Goal: Obtain resource: Obtain resource

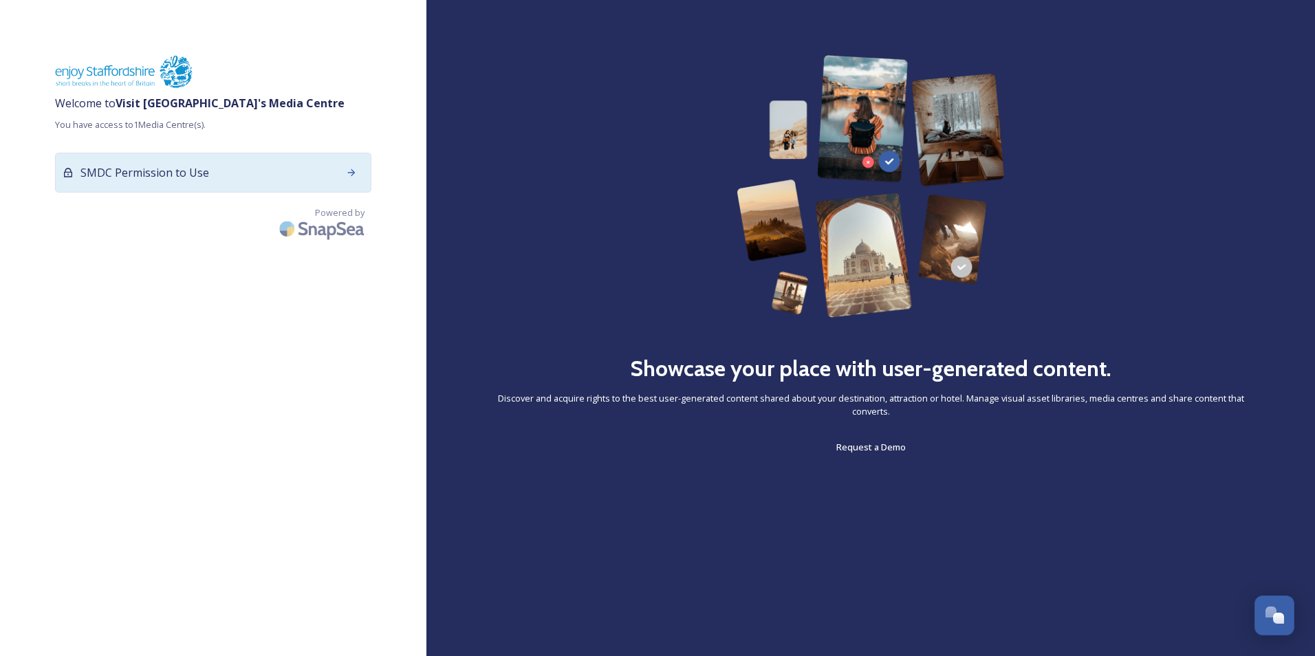
click at [328, 162] on div "SMDC Permission to Use" at bounding box center [213, 173] width 316 height 40
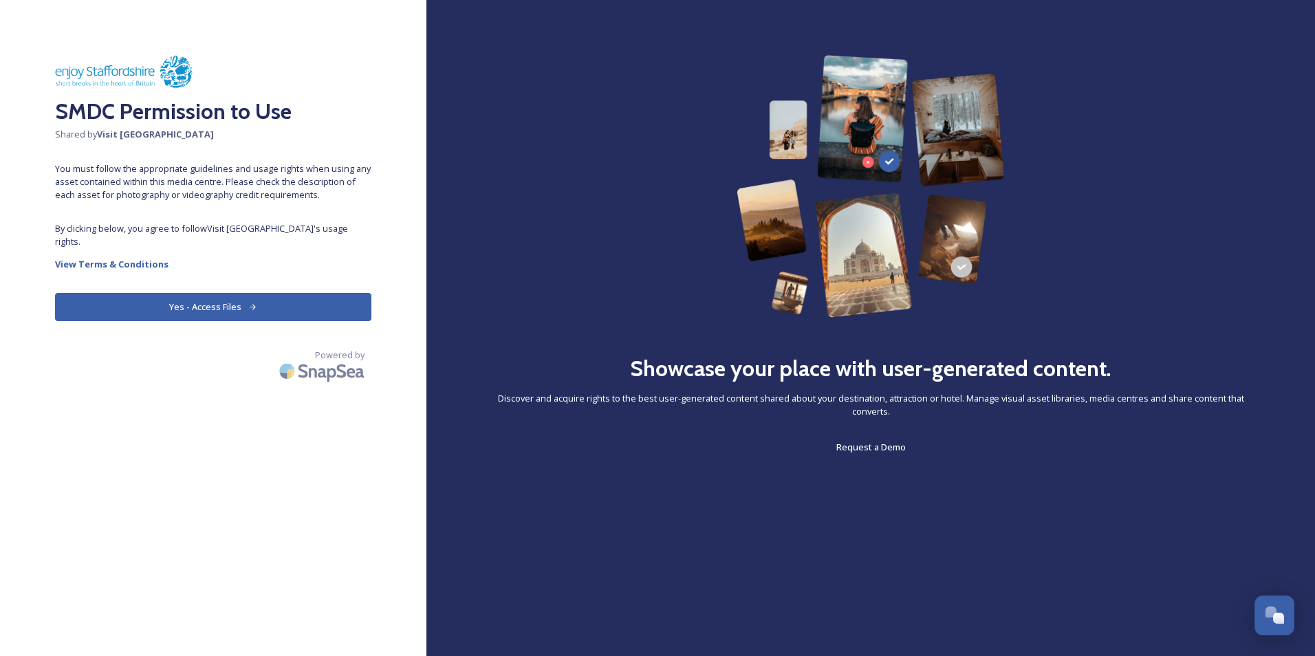
click at [308, 293] on button "Yes - Access Files" at bounding box center [213, 307] width 316 height 28
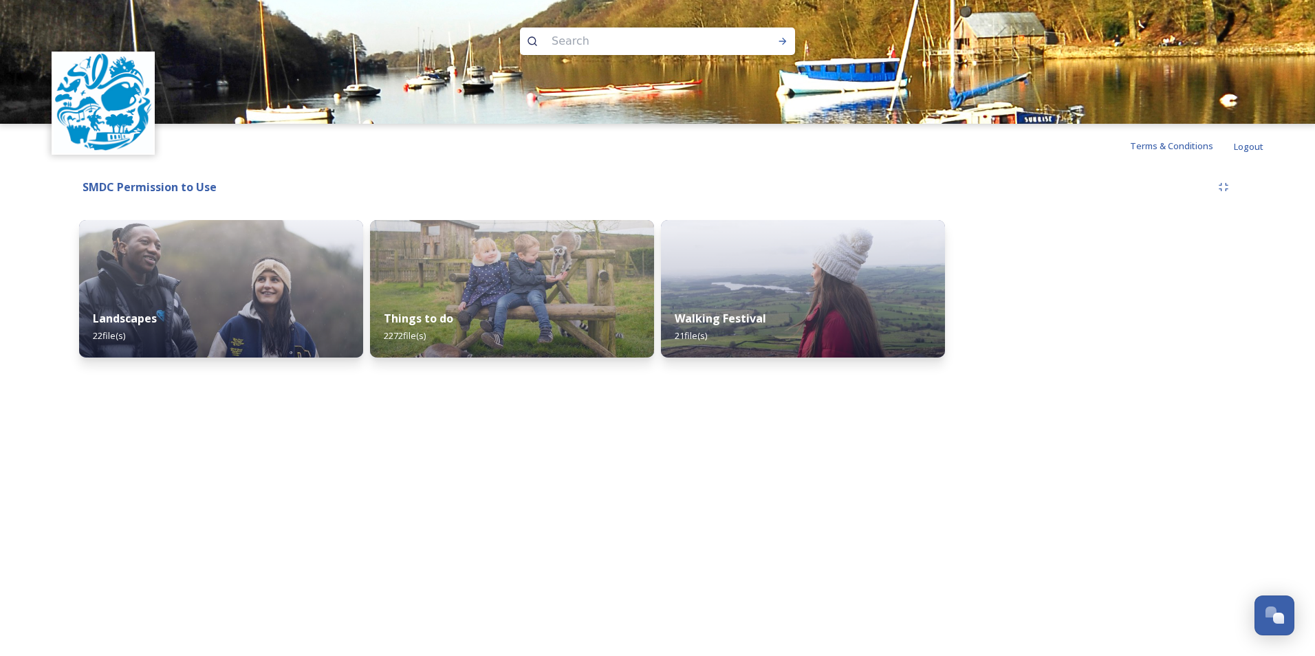
click at [523, 433] on div "Terms & Conditions Logout Shared by: Visit Staffordshire SMDC Permission to Use…" at bounding box center [657, 328] width 1315 height 656
click at [691, 301] on div "Walking Festival 21 file(s)" at bounding box center [803, 327] width 290 height 63
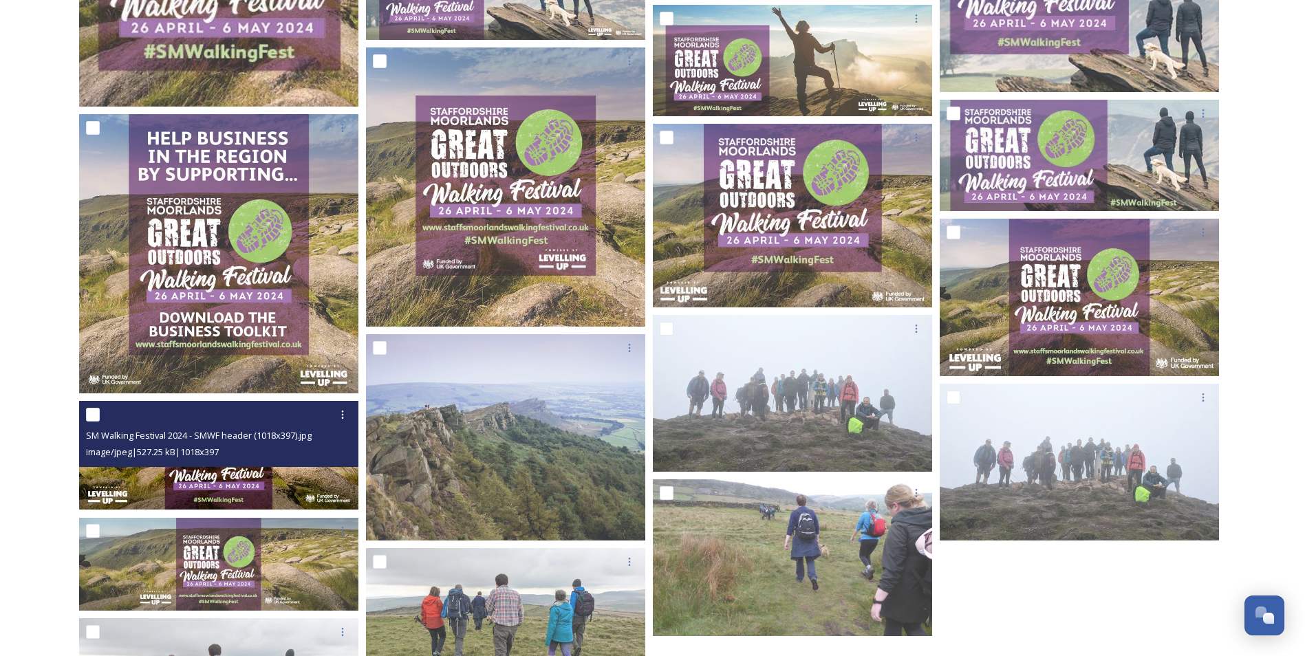
scroll to position [757, 0]
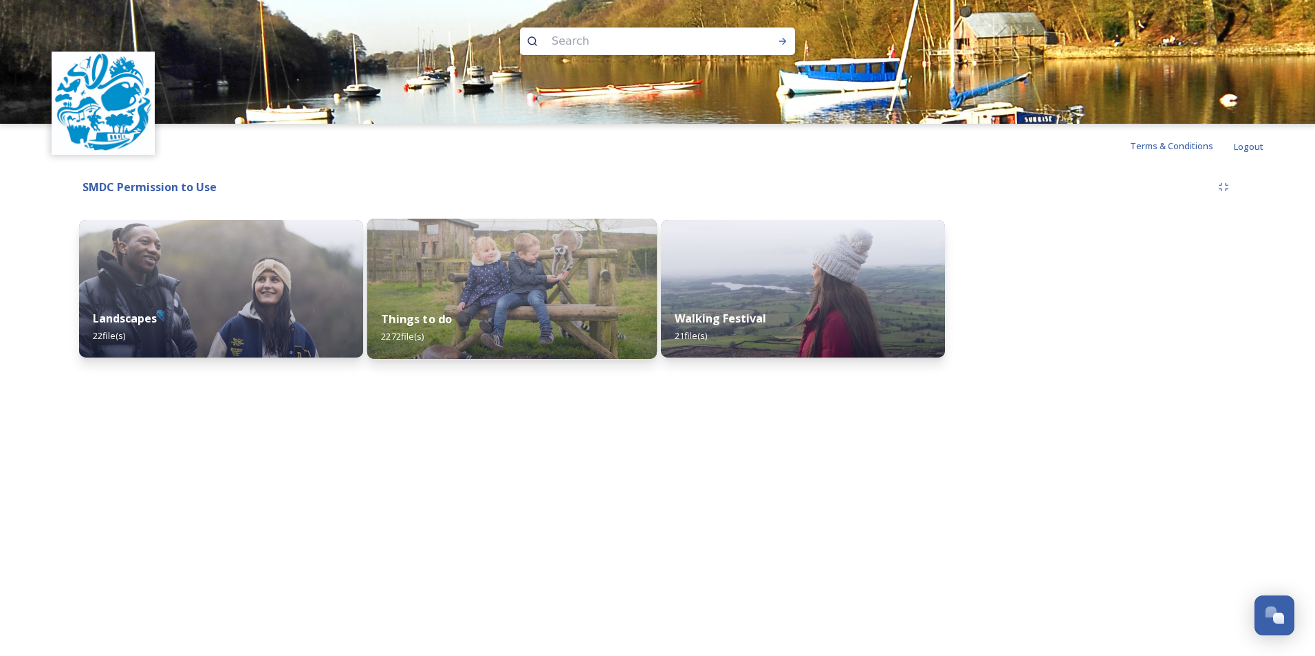
click at [400, 255] on img at bounding box center [512, 289] width 290 height 140
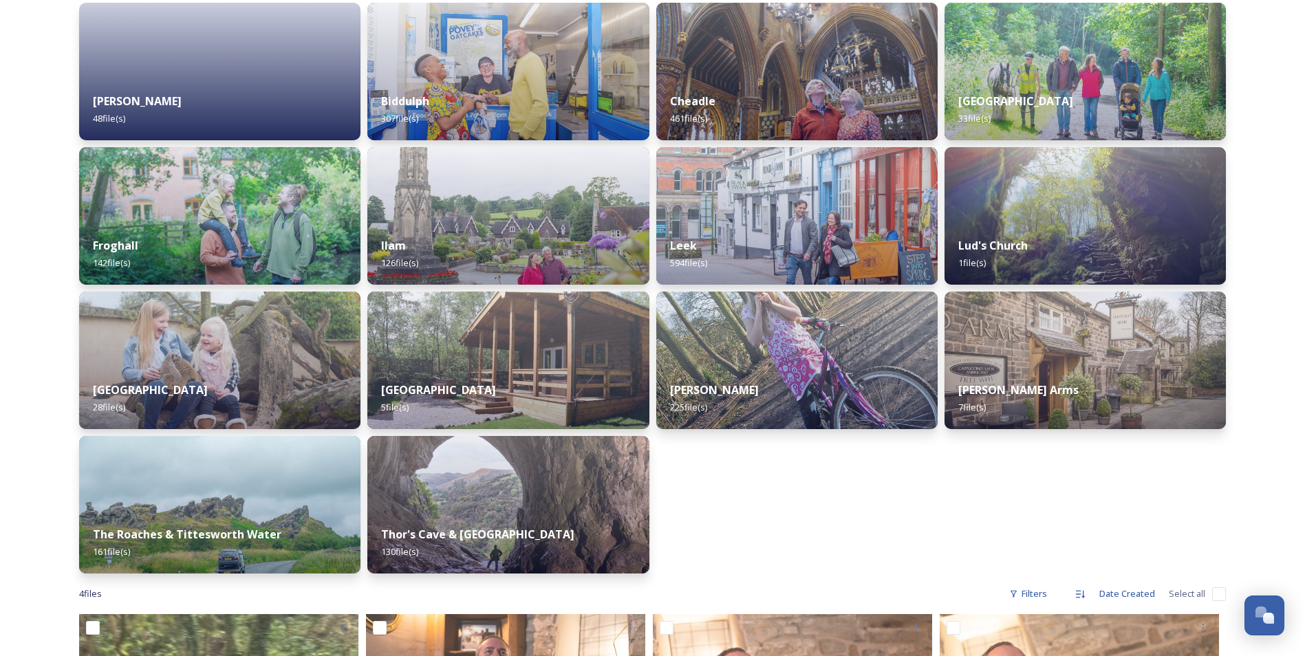
scroll to position [206, 0]
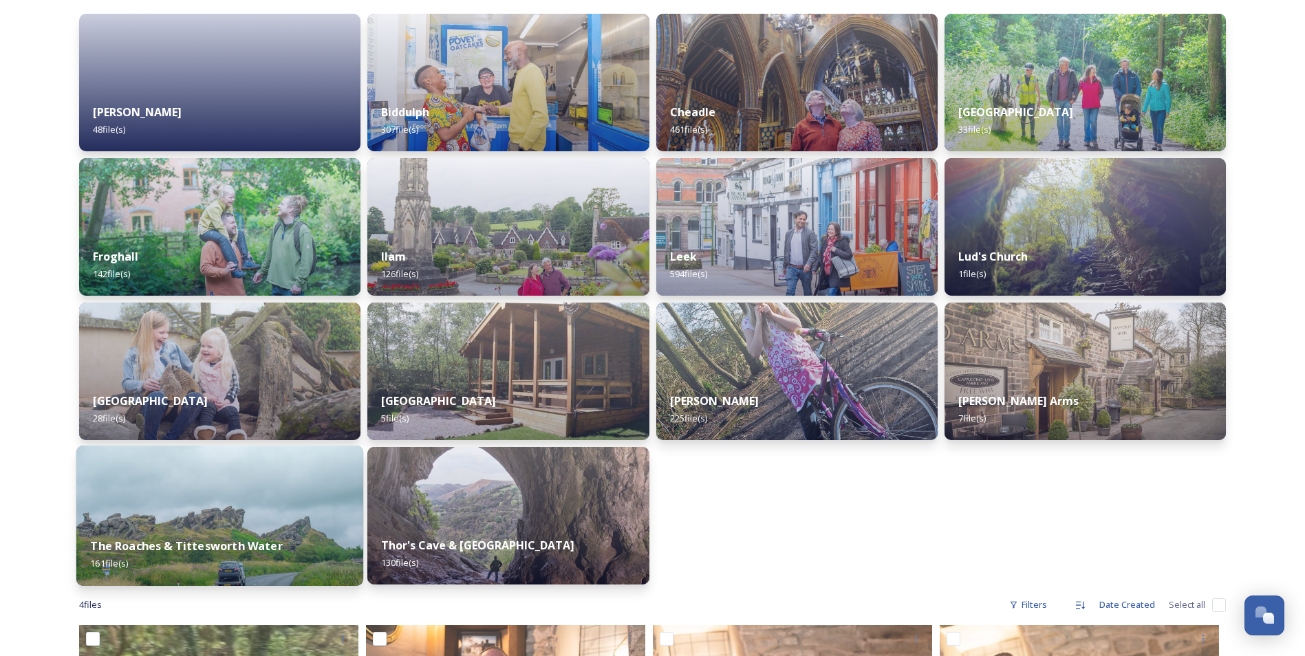
click at [232, 489] on img at bounding box center [219, 516] width 287 height 140
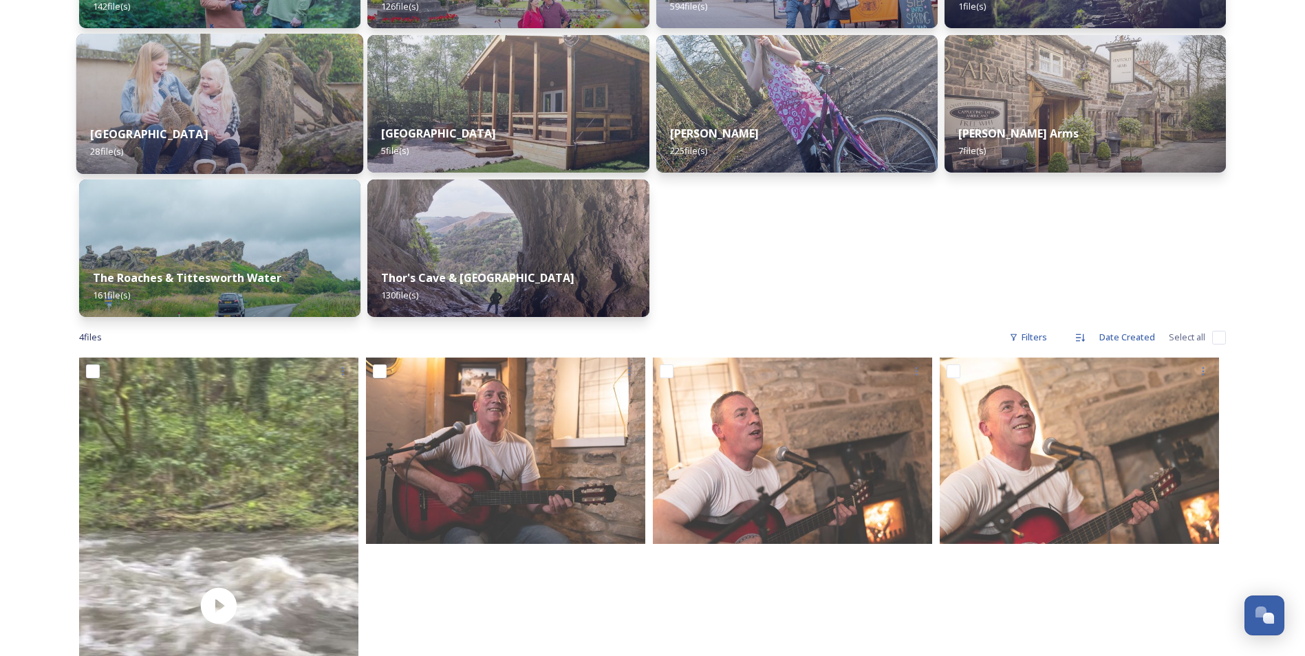
scroll to position [550, 0]
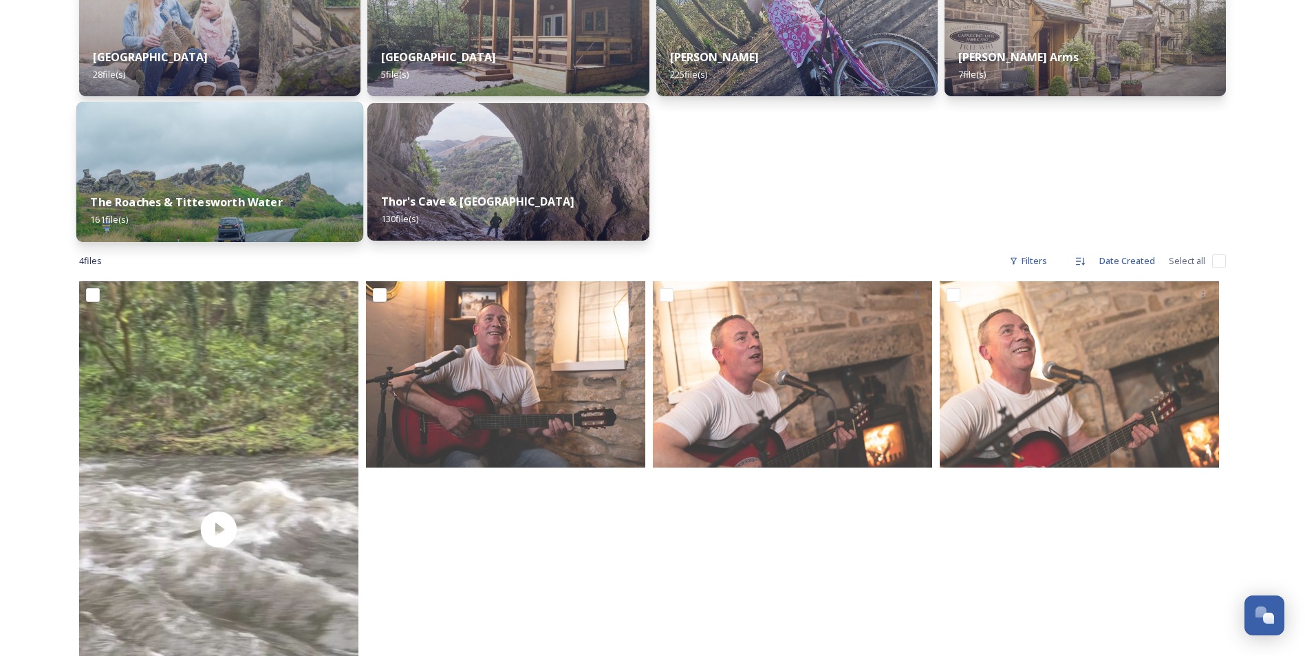
click at [197, 152] on img at bounding box center [219, 172] width 287 height 140
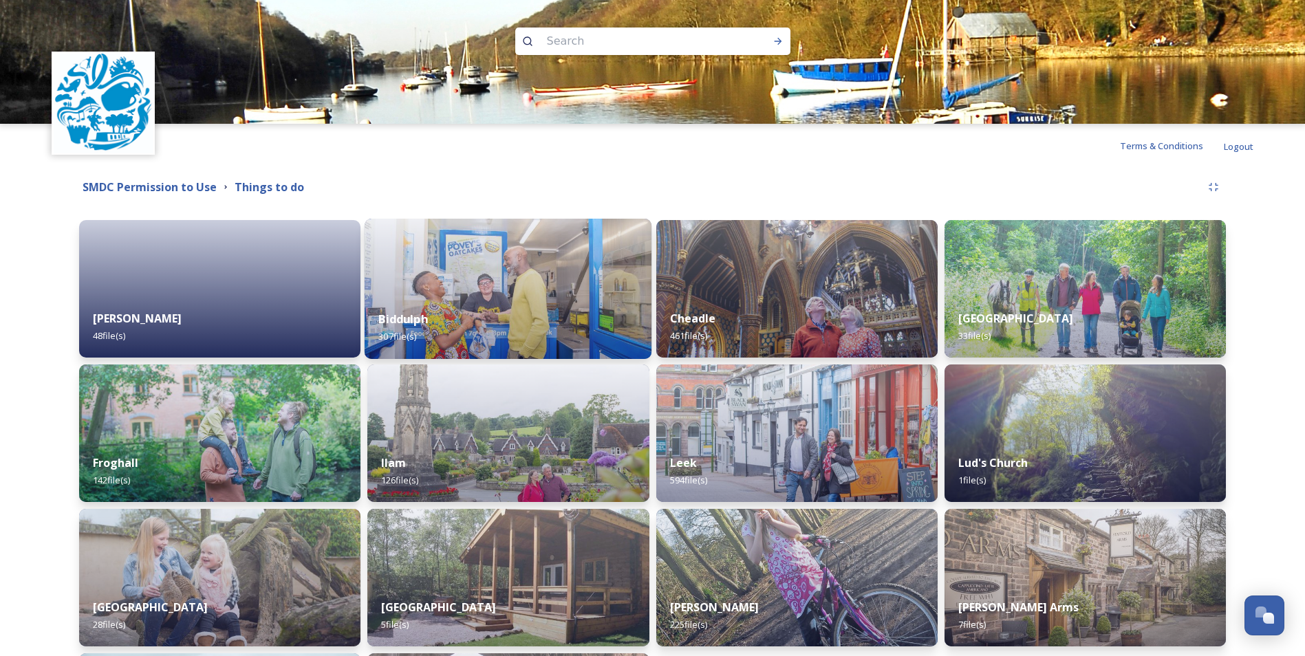
click at [409, 293] on img at bounding box center [508, 289] width 287 height 140
click at [448, 315] on div "Biddulph 307 file(s)" at bounding box center [508, 327] width 287 height 63
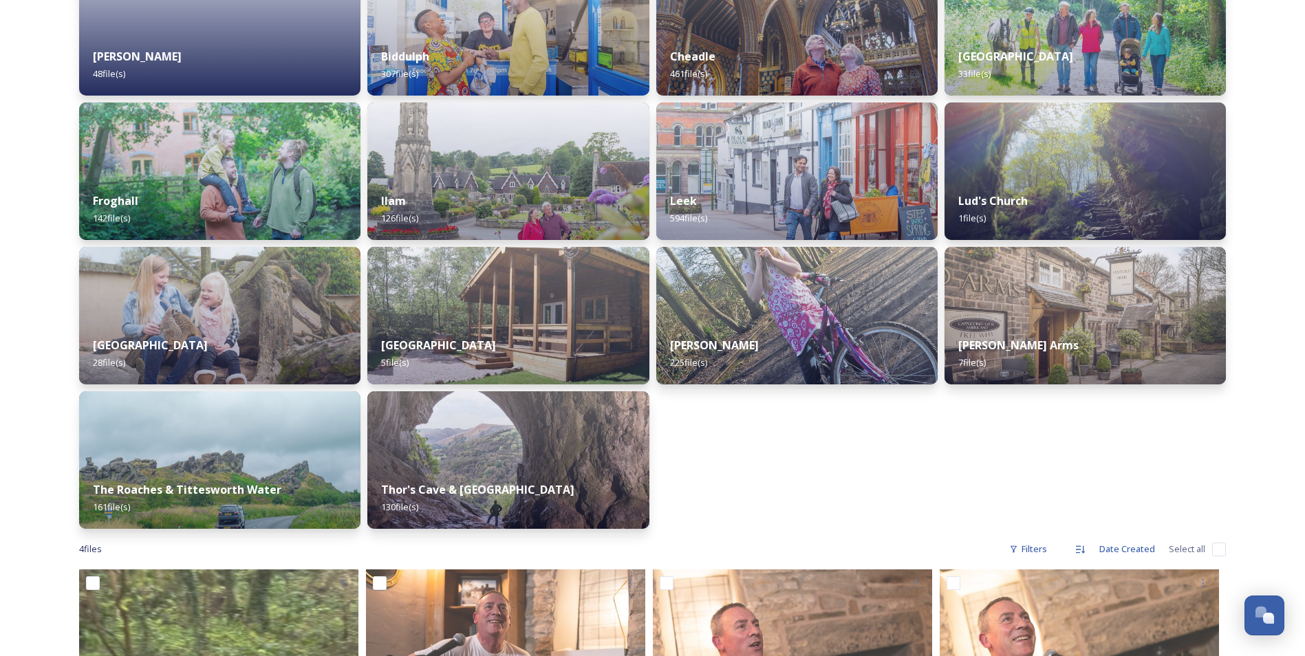
scroll to position [275, 0]
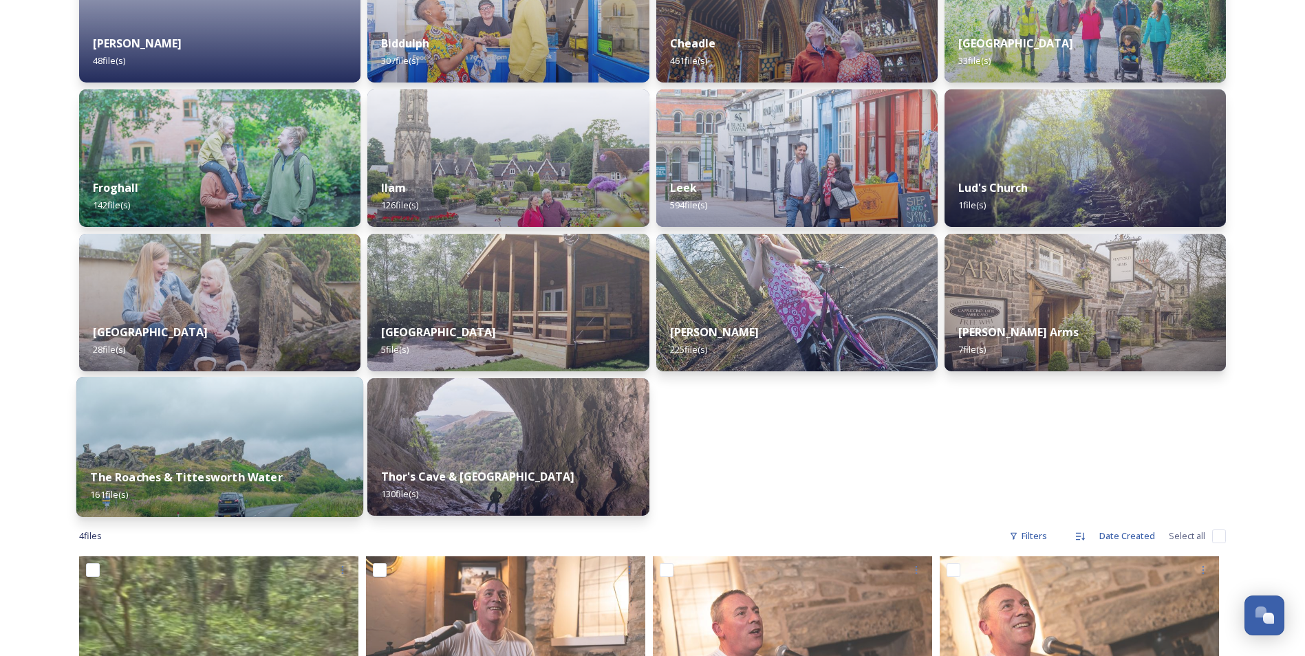
click at [269, 489] on div "The Roaches & Tittesworth Water 161 file(s)" at bounding box center [219, 486] width 287 height 63
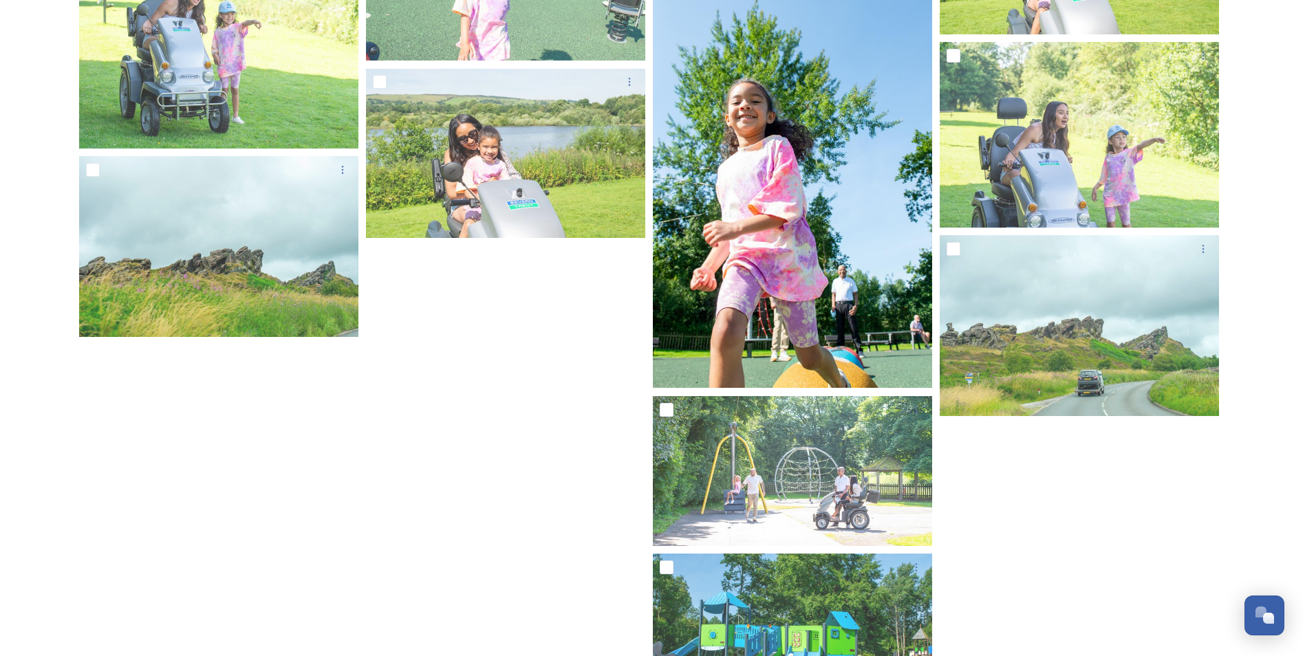
scroll to position [7943, 0]
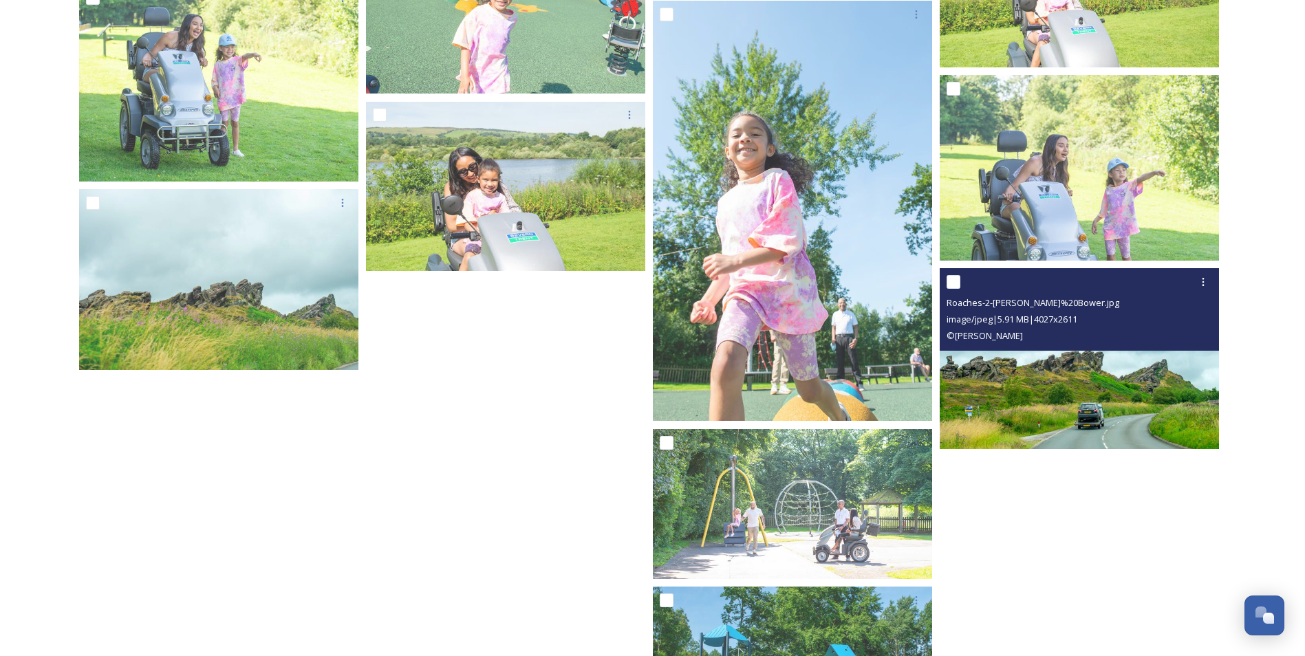
click at [1005, 396] on img at bounding box center [1078, 358] width 279 height 181
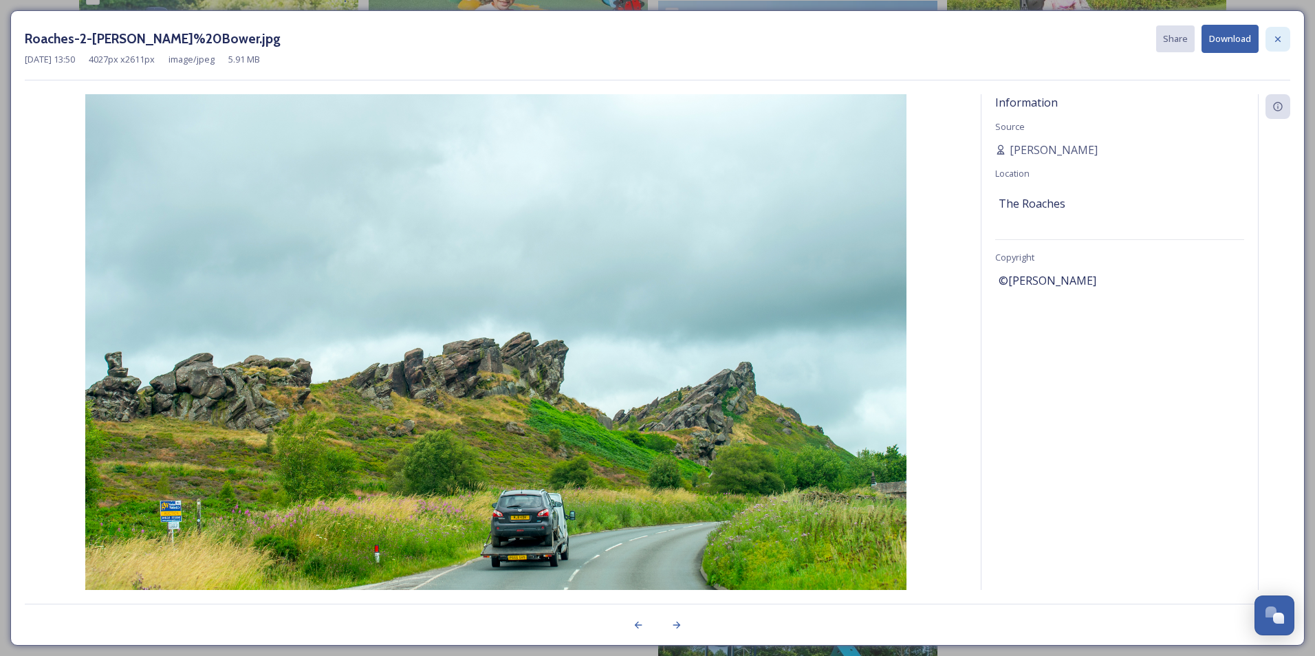
click at [1283, 36] on div at bounding box center [1277, 39] width 25 height 25
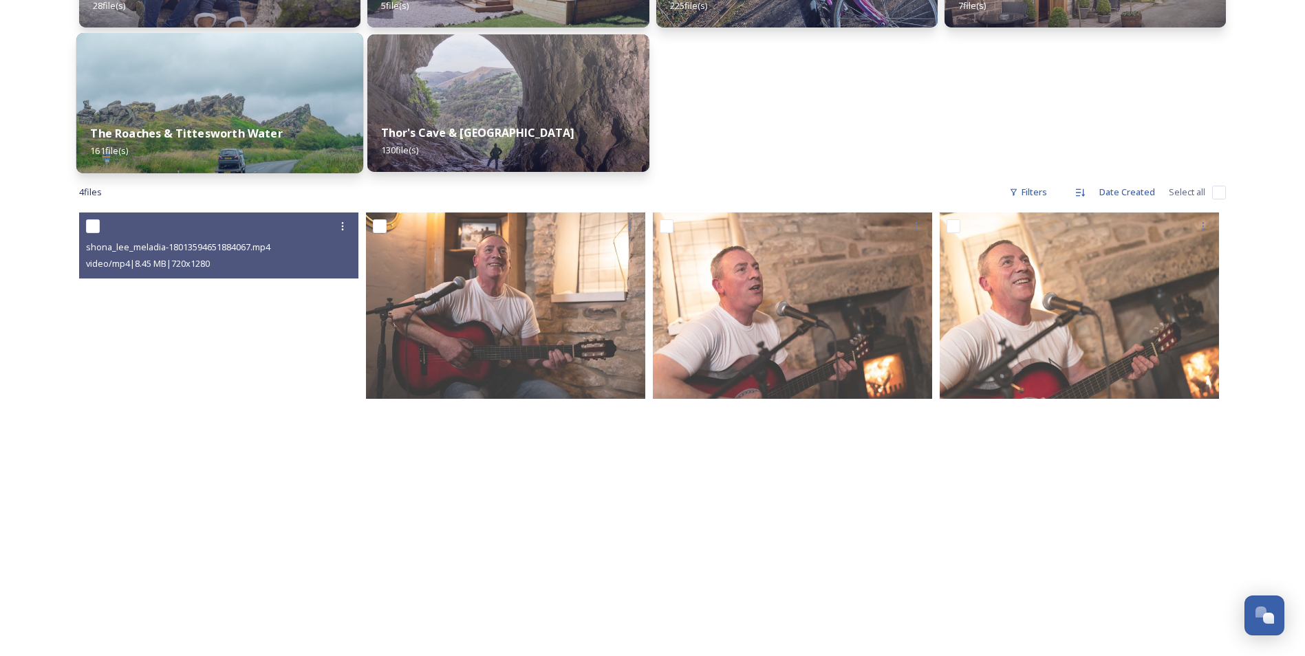
scroll to position [413, 0]
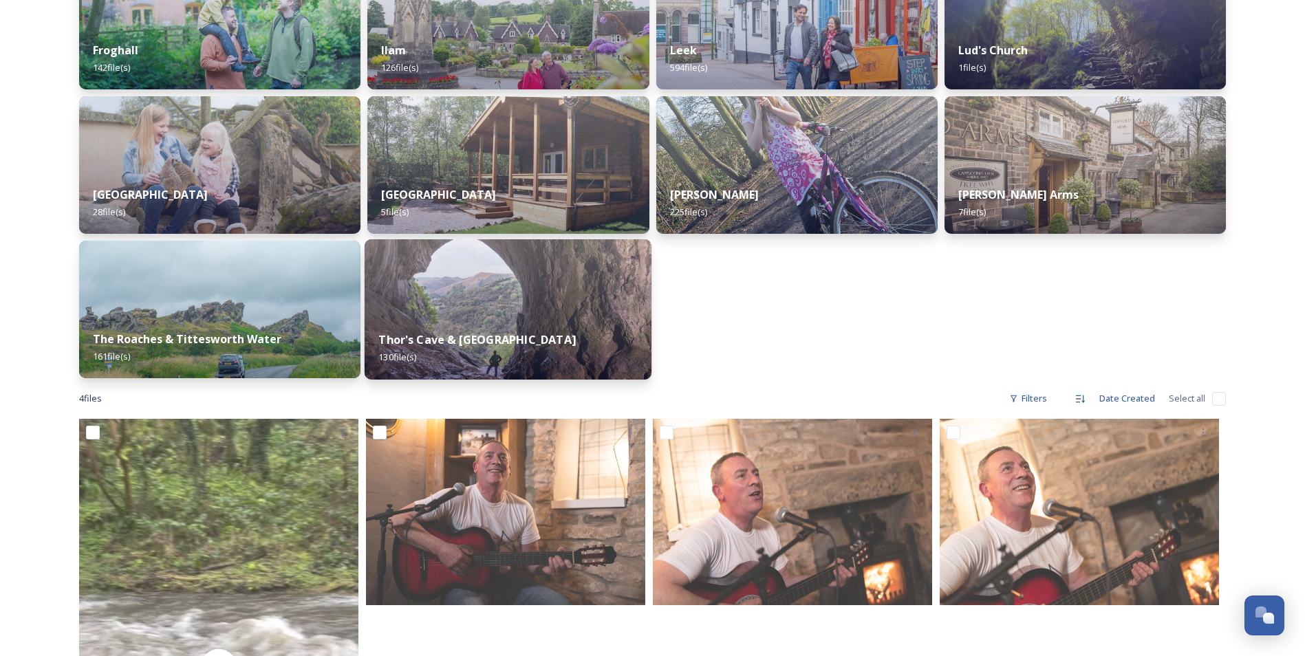
click at [438, 341] on strong "Thor's Cave & [GEOGRAPHIC_DATA]" at bounding box center [477, 339] width 197 height 15
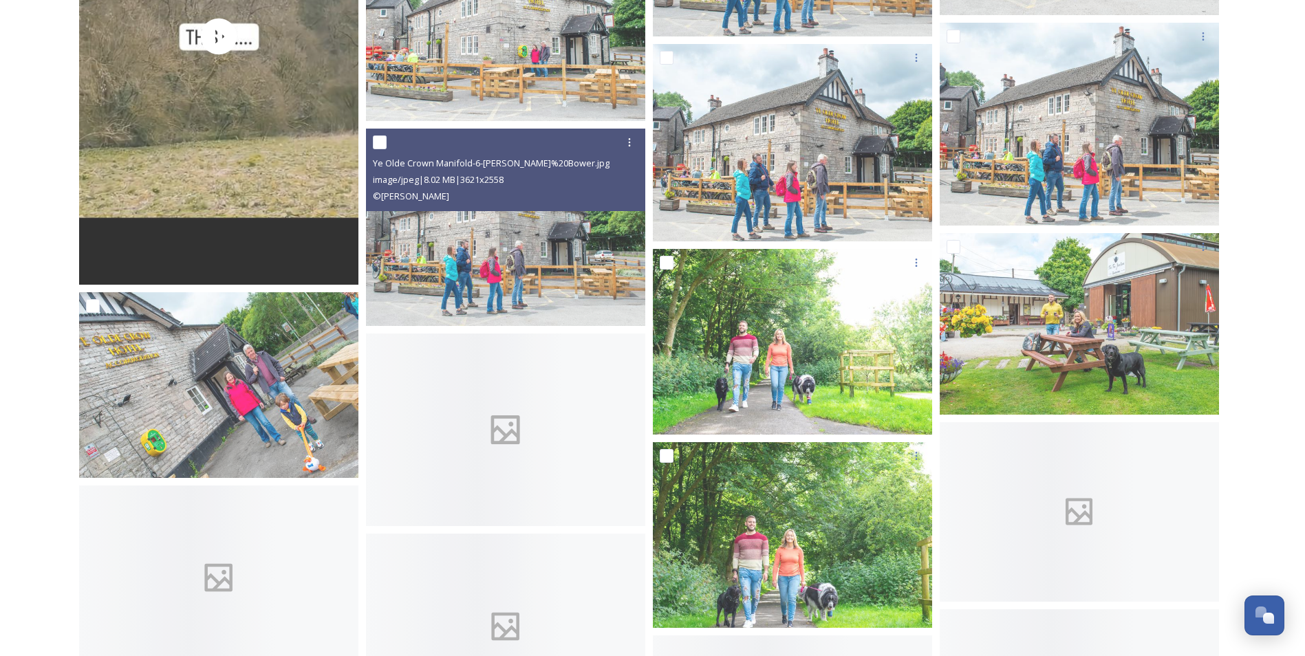
scroll to position [2338, 0]
